Goal: Task Accomplishment & Management: Use online tool/utility

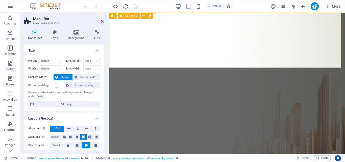
click at [104, 22] on aside "Menu Bar Preset #ed-880682742 Container Style Background Link Size Height Defau…" at bounding box center [64, 83] width 89 height 141
click at [103, 22] on icon at bounding box center [102, 21] width 3 height 4
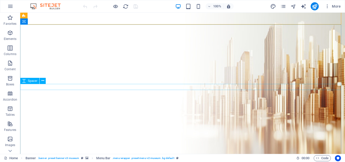
scroll to position [67, 0]
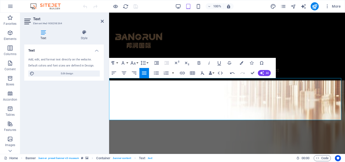
click at [105, 22] on aside "Text Element #ed-908298364 Text Style Text Add, edit, and format text directly …" at bounding box center [64, 83] width 89 height 141
click at [103, 22] on icon at bounding box center [102, 21] width 3 height 4
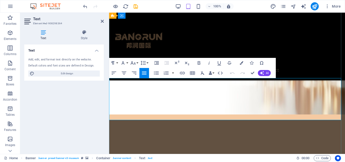
click at [156, 64] on icon "button" at bounding box center [157, 63] width 6 height 6
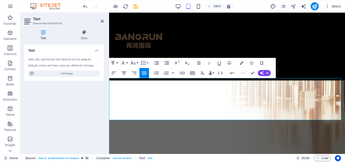
click at [126, 71] on icon "button" at bounding box center [124, 72] width 5 height 3
click at [102, 22] on icon at bounding box center [102, 21] width 3 height 4
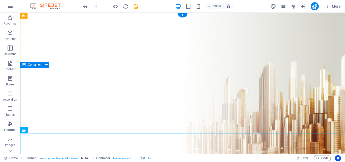
scroll to position [34, 0]
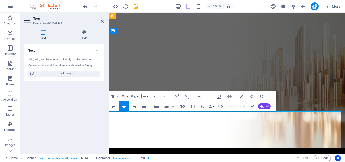
scroll to position [67, 0]
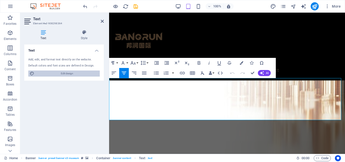
click at [56, 73] on span "Edit design" at bounding box center [67, 73] width 62 height 6
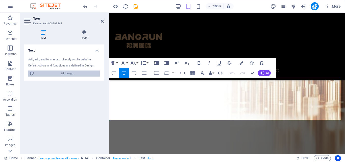
select select "px"
select select "400"
select select "px"
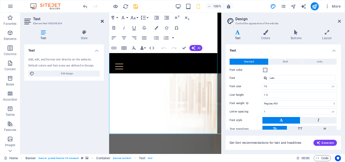
click at [103, 21] on icon at bounding box center [102, 21] width 3 height 4
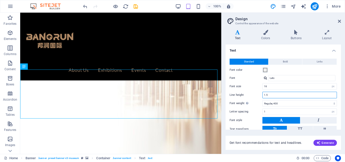
click at [273, 96] on input "1.5" at bounding box center [300, 95] width 74 height 6
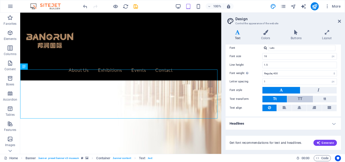
click at [295, 97] on button "TT" at bounding box center [300, 99] width 26 height 7
click at [279, 98] on button "Tt" at bounding box center [274, 99] width 24 height 7
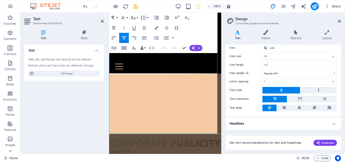
click at [102, 21] on icon at bounding box center [102, 21] width 3 height 4
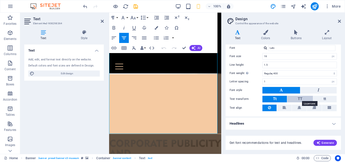
click at [298, 98] on span "TT" at bounding box center [300, 98] width 5 height 5
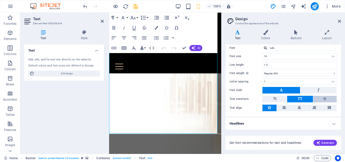
click at [324, 97] on span "tt" at bounding box center [324, 98] width 3 height 5
click at [271, 98] on button "Tt" at bounding box center [274, 99] width 24 height 7
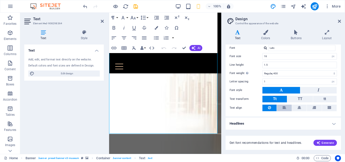
click at [288, 109] on button at bounding box center [284, 108] width 15 height 7
click at [297, 107] on icon at bounding box center [299, 108] width 4 height 6
click at [317, 109] on button at bounding box center [314, 108] width 15 height 7
click at [330, 109] on icon at bounding box center [329, 108] width 4 height 6
click at [102, 22] on icon at bounding box center [102, 21] width 3 height 4
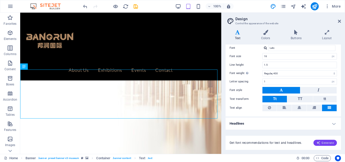
click at [332, 143] on span "Generate" at bounding box center [324, 143] width 17 height 4
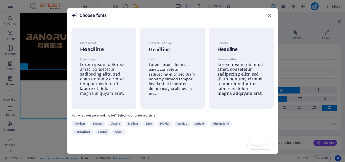
click at [98, 123] on span "Elegant" at bounding box center [98, 124] width 10 height 6
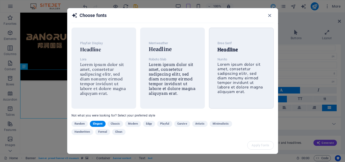
click at [251, 70] on div "Bree Serif Headline Nunito Lorem ipsum dolor sit amet, consetetur sadipscing el…" at bounding box center [241, 67] width 56 height 62
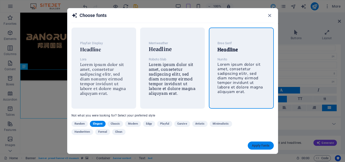
click at [259, 147] on span "Apply fonts" at bounding box center [261, 145] width 18 height 4
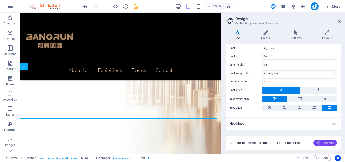
click at [323, 143] on span "Generate" at bounding box center [324, 143] width 17 height 4
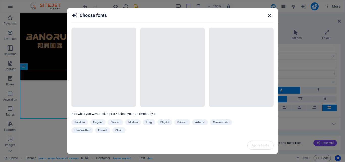
type input "Nunito"
type input "1.6"
click at [270, 16] on icon "button" at bounding box center [270, 16] width 6 height 6
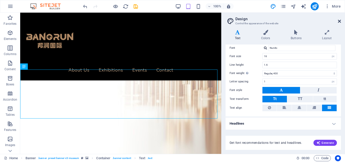
drag, startPoint x: 340, startPoint y: 22, endPoint x: 319, endPoint y: 11, distance: 23.8
click at [340, 22] on icon at bounding box center [339, 21] width 3 height 4
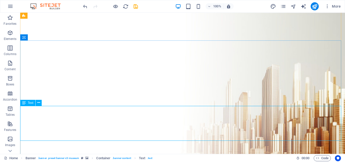
scroll to position [34, 0]
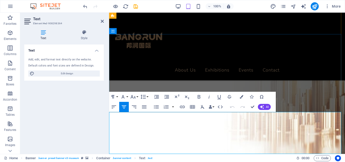
scroll to position [67, 0]
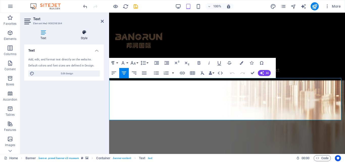
click at [84, 33] on icon at bounding box center [83, 32] width 39 height 5
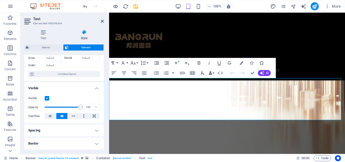
scroll to position [34, 0]
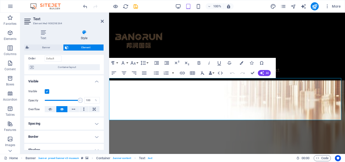
click at [45, 92] on label at bounding box center [47, 91] width 5 height 5
click at [0, 0] on input "Visible" at bounding box center [0, 0] width 0 height 0
click at [45, 92] on label at bounding box center [47, 91] width 5 height 5
click at [0, 0] on input "Visible" at bounding box center [0, 0] width 0 height 0
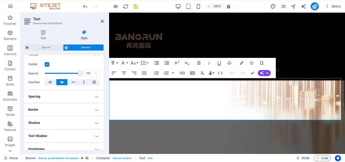
scroll to position [67, 0]
